Goal: Task Accomplishment & Management: Use online tool/utility

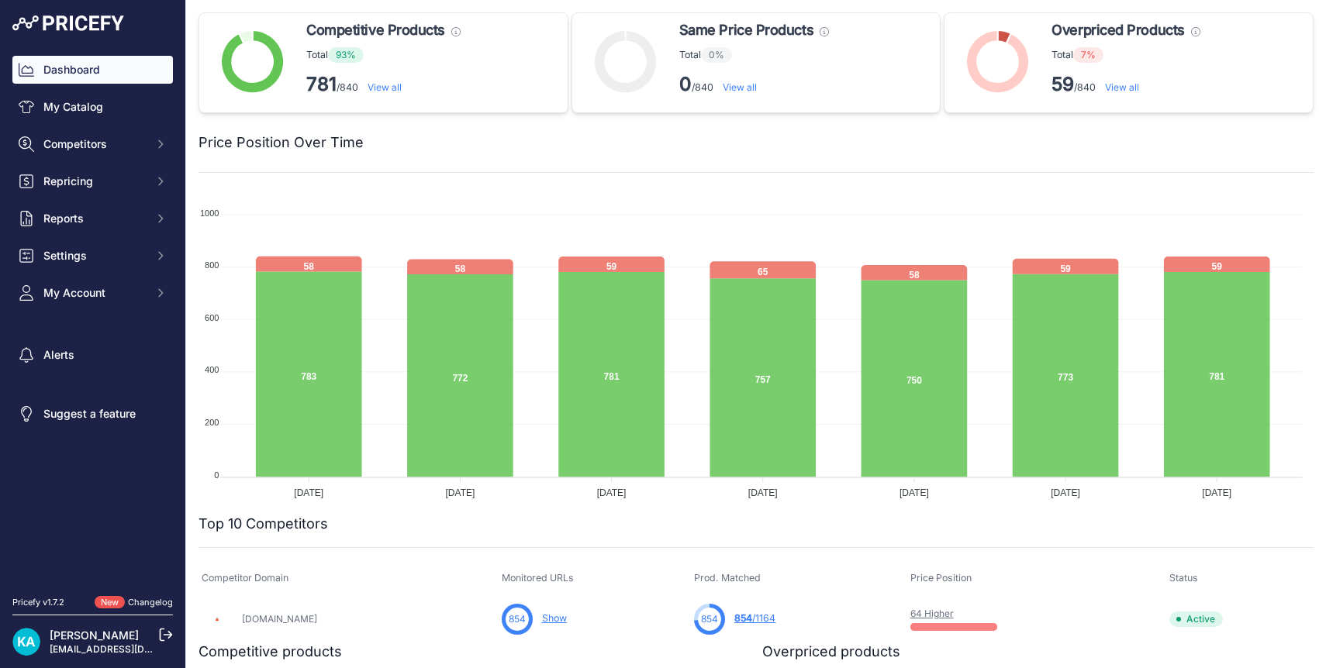
click at [78, 24] on img at bounding box center [68, 24] width 112 height 16
click at [1115, 86] on link "View all" at bounding box center [1122, 87] width 34 height 12
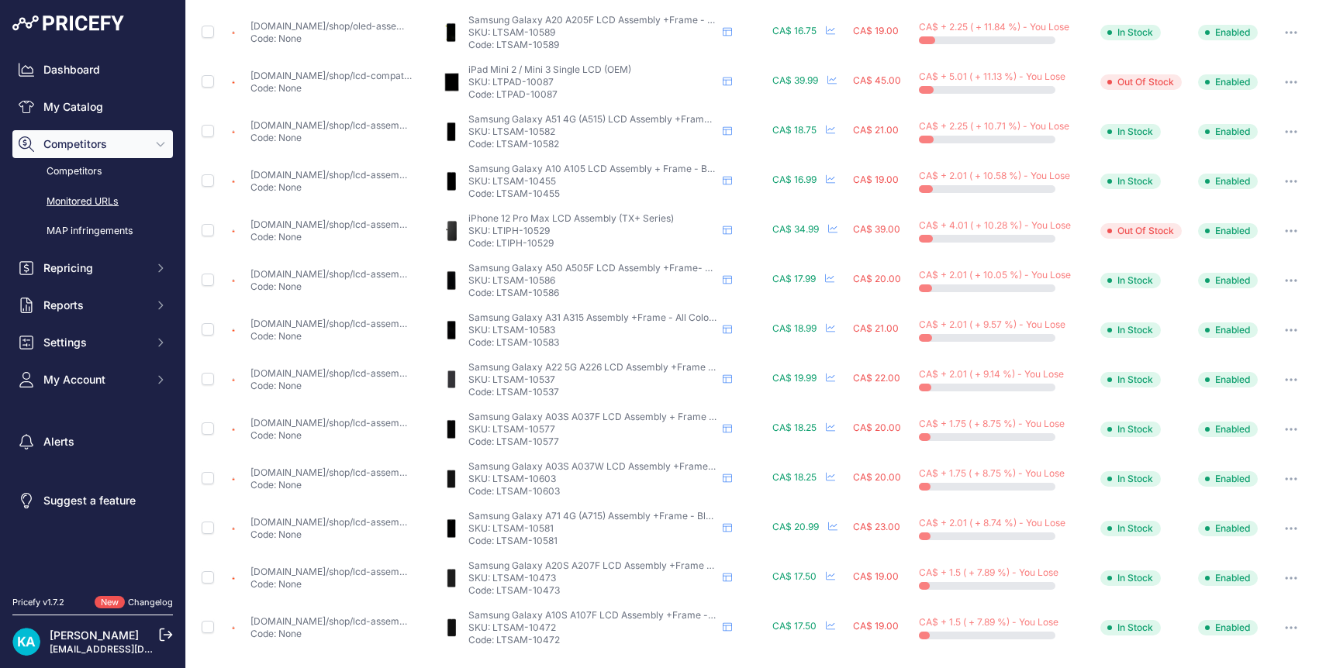
scroll to position [510, 0]
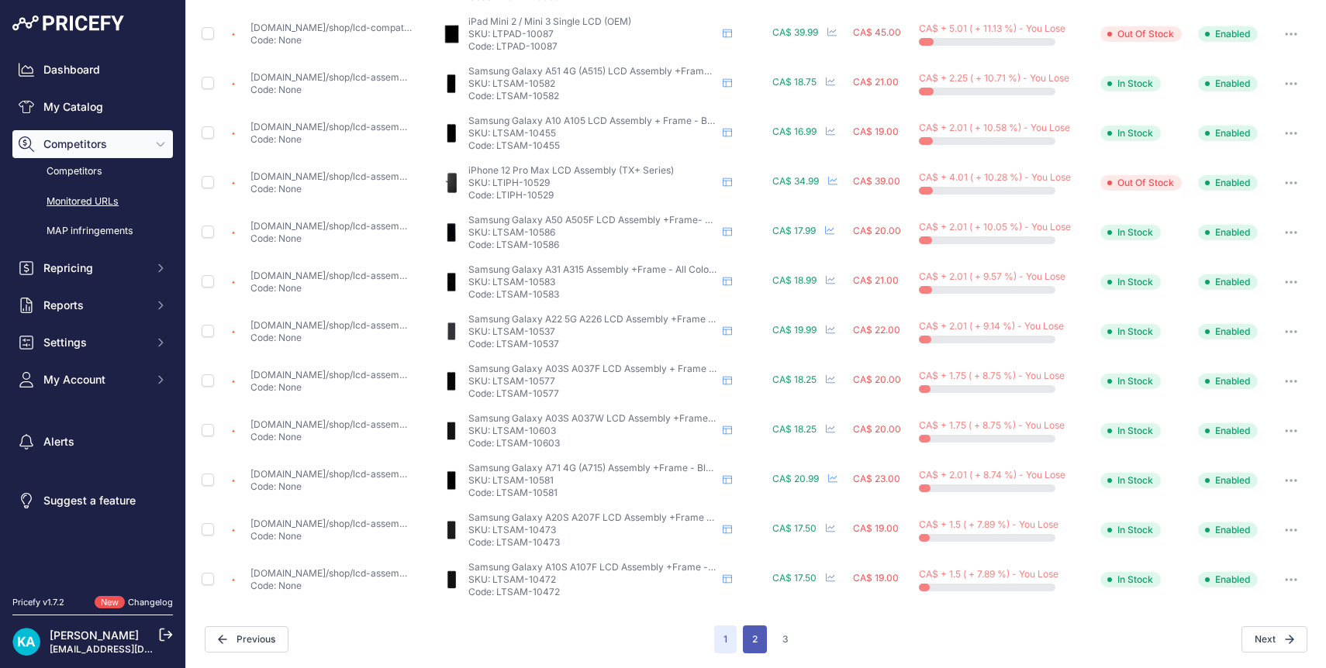
click at [748, 642] on button "2" at bounding box center [755, 640] width 24 height 28
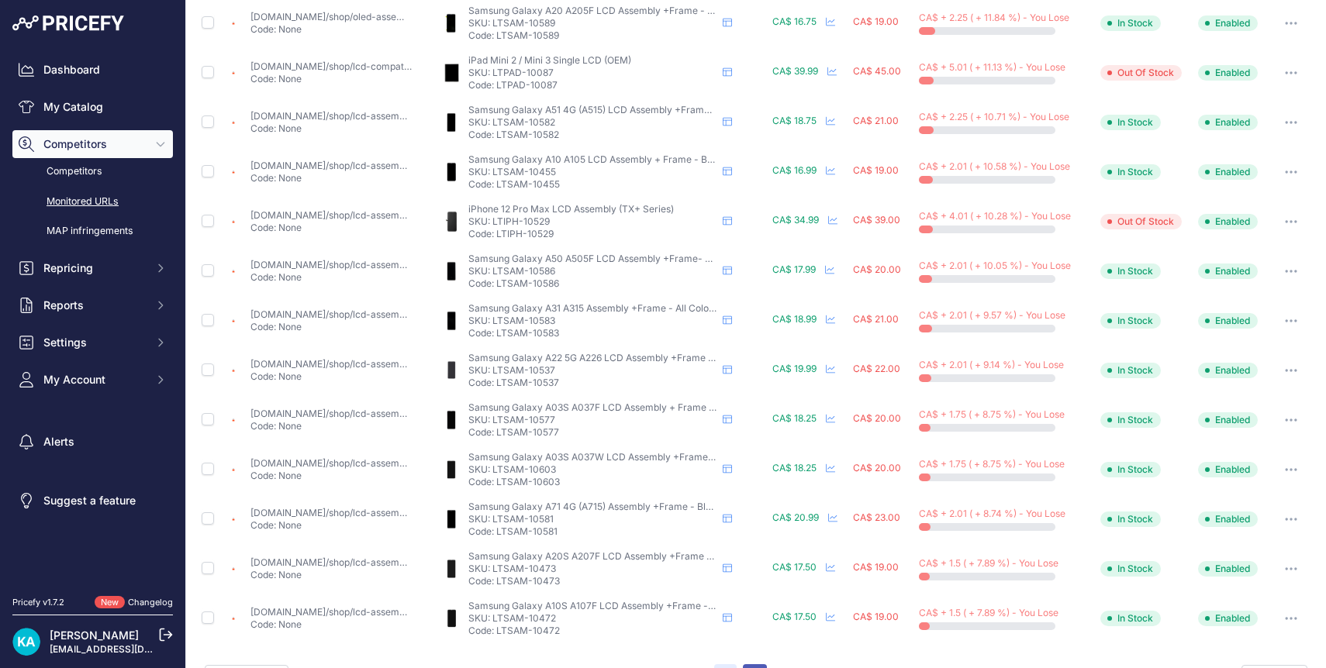
scroll to position [549, 0]
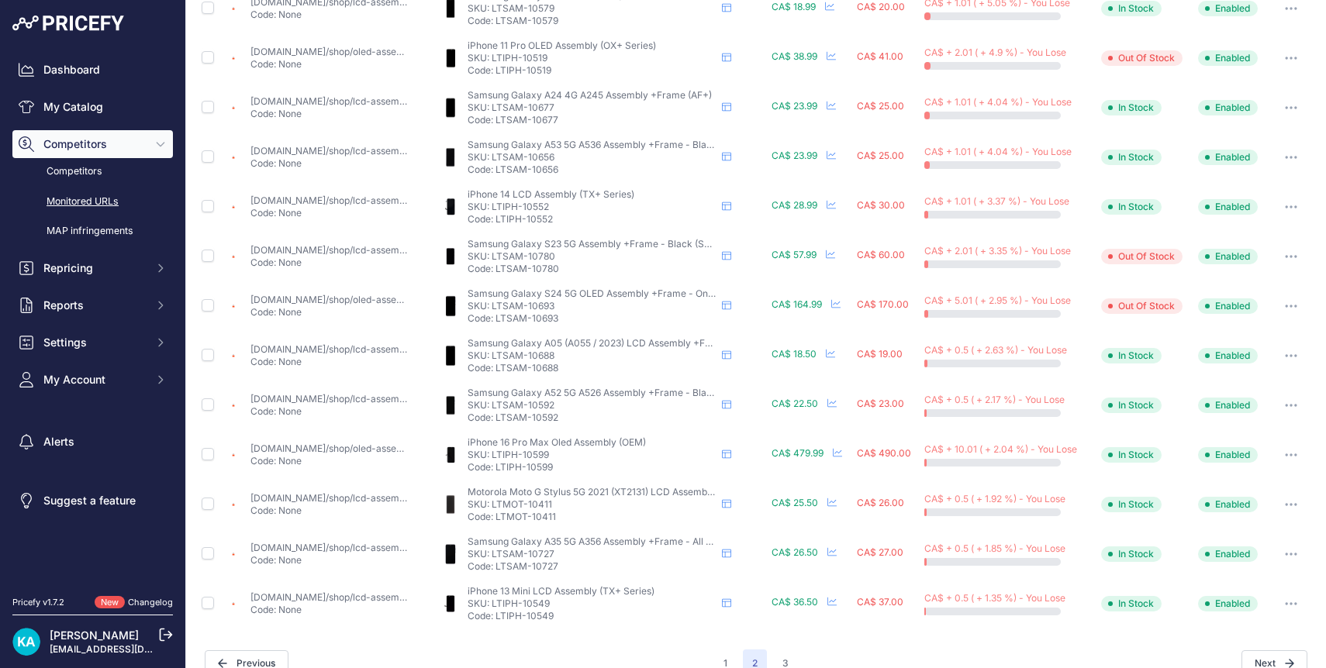
scroll to position [510, 0]
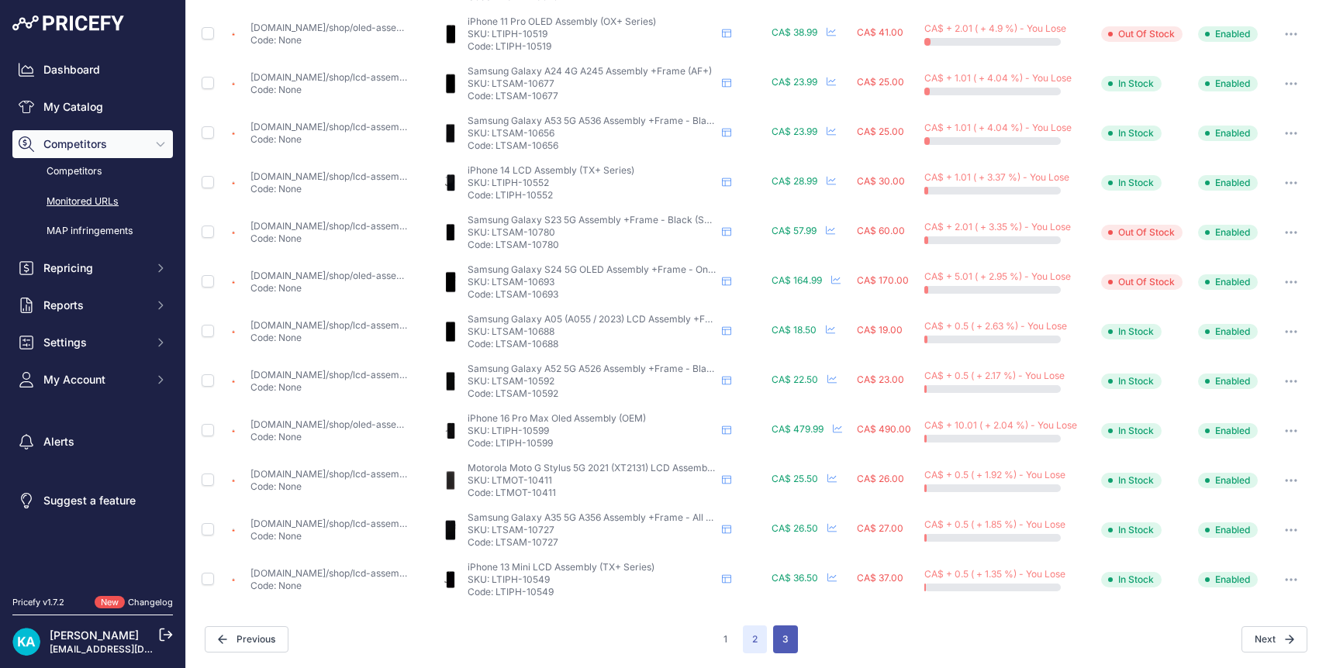
click at [775, 633] on button "3" at bounding box center [785, 640] width 25 height 28
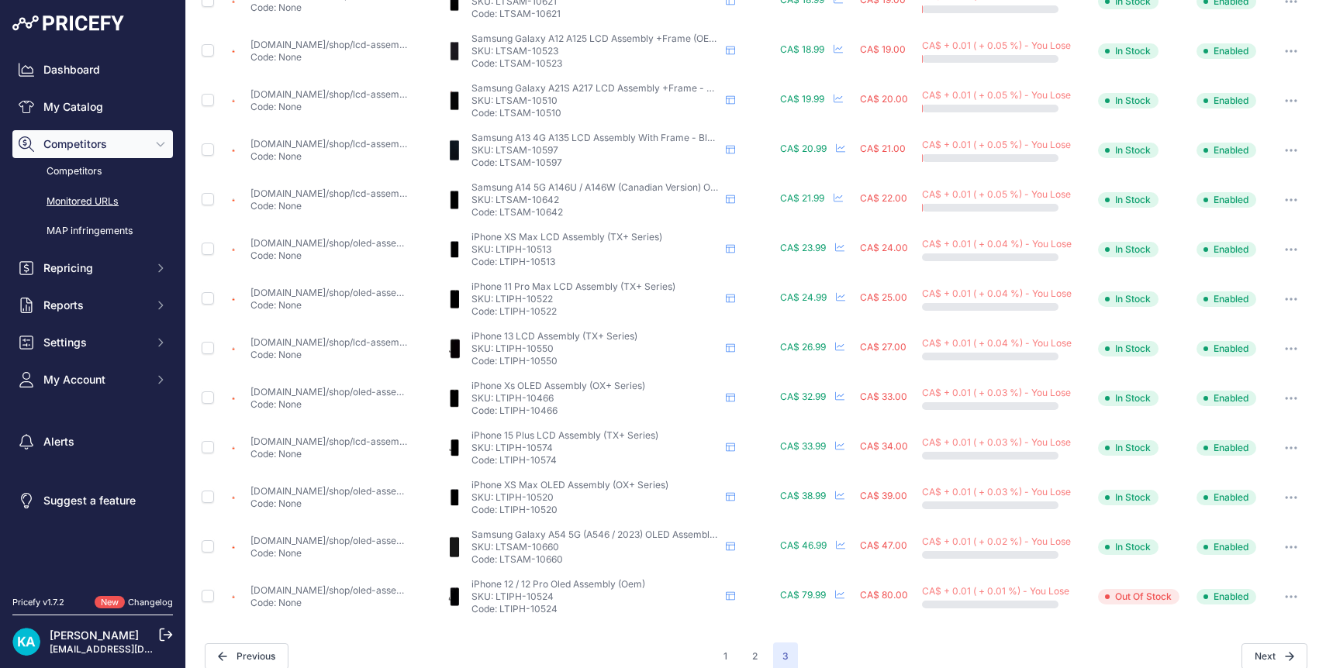
scroll to position [461, 0]
